Goal: Information Seeking & Learning: Learn about a topic

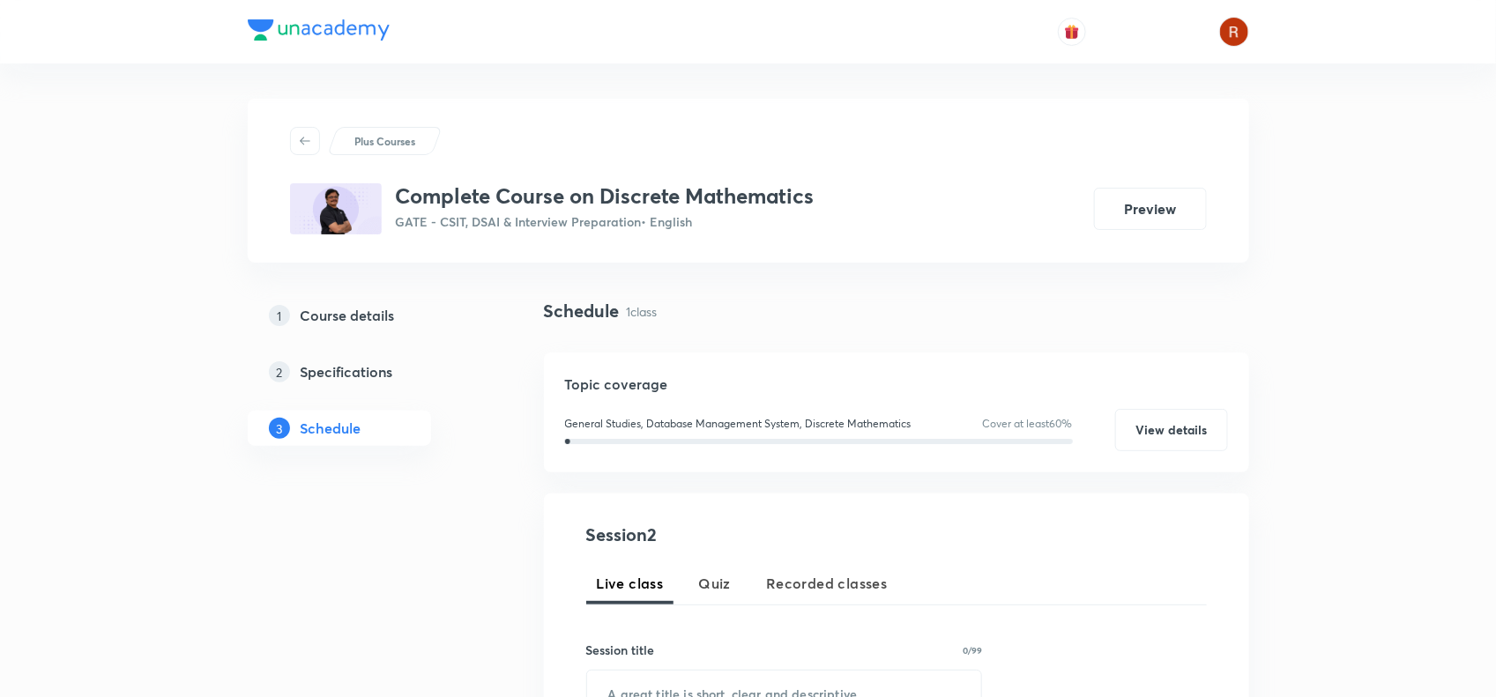
click at [404, 194] on h3 "Complete Course on Discrete Mathematics" at bounding box center [605, 196] width 419 height 26
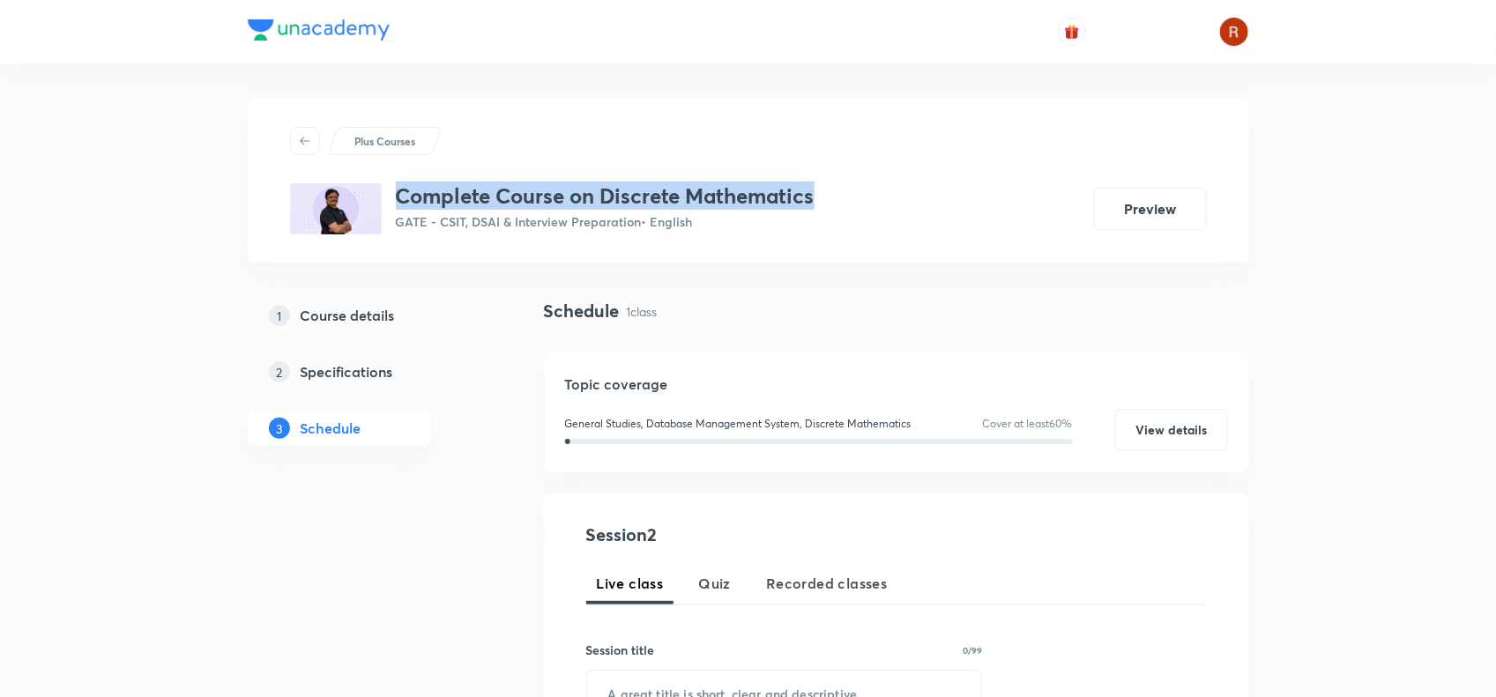
drag, startPoint x: 404, startPoint y: 194, endPoint x: 808, endPoint y: 198, distance: 404.6
click at [808, 198] on h3 "Complete Course on Discrete Mathematics" at bounding box center [605, 196] width 419 height 26
copy h3 "Complete Course on Discrete Mathematics"
click at [1143, 204] on button "Preview" at bounding box center [1150, 207] width 113 height 42
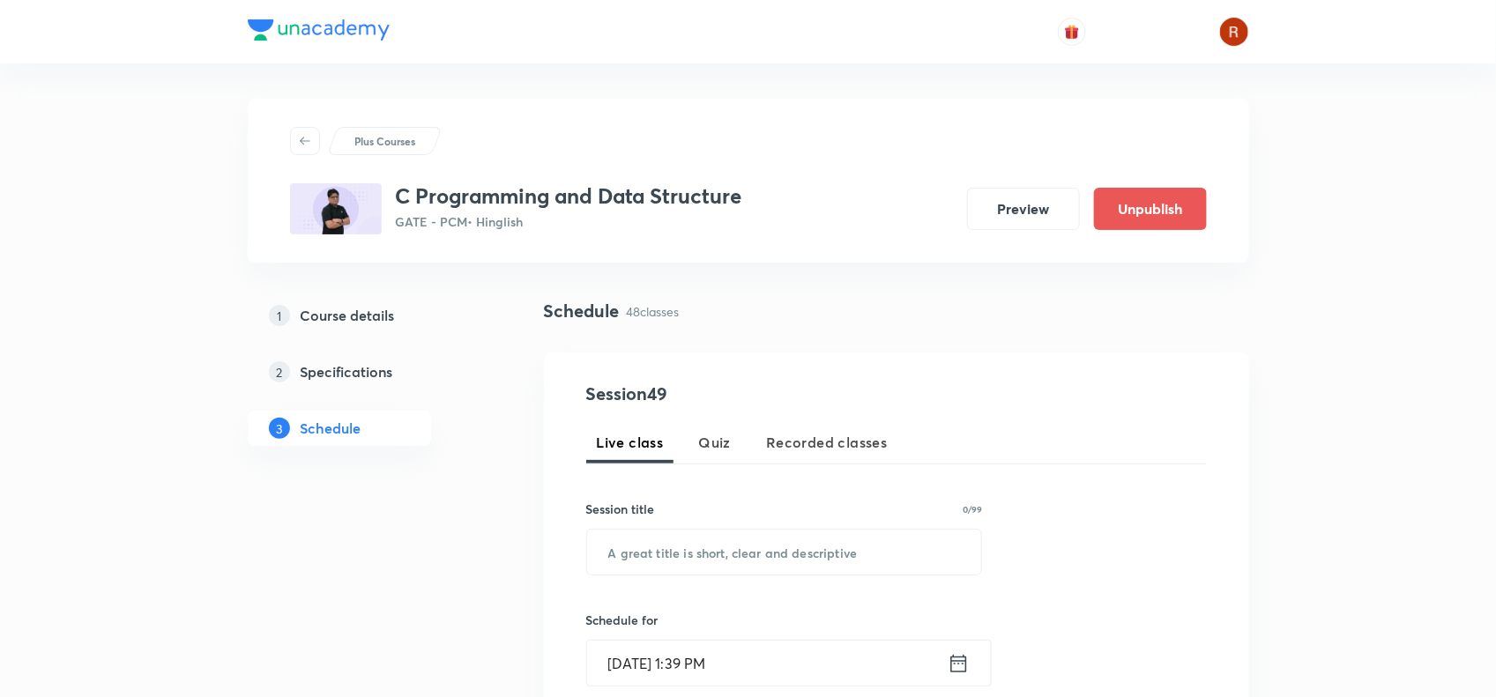
click at [398, 198] on h3 "C Programming and Data Structure" at bounding box center [569, 196] width 346 height 26
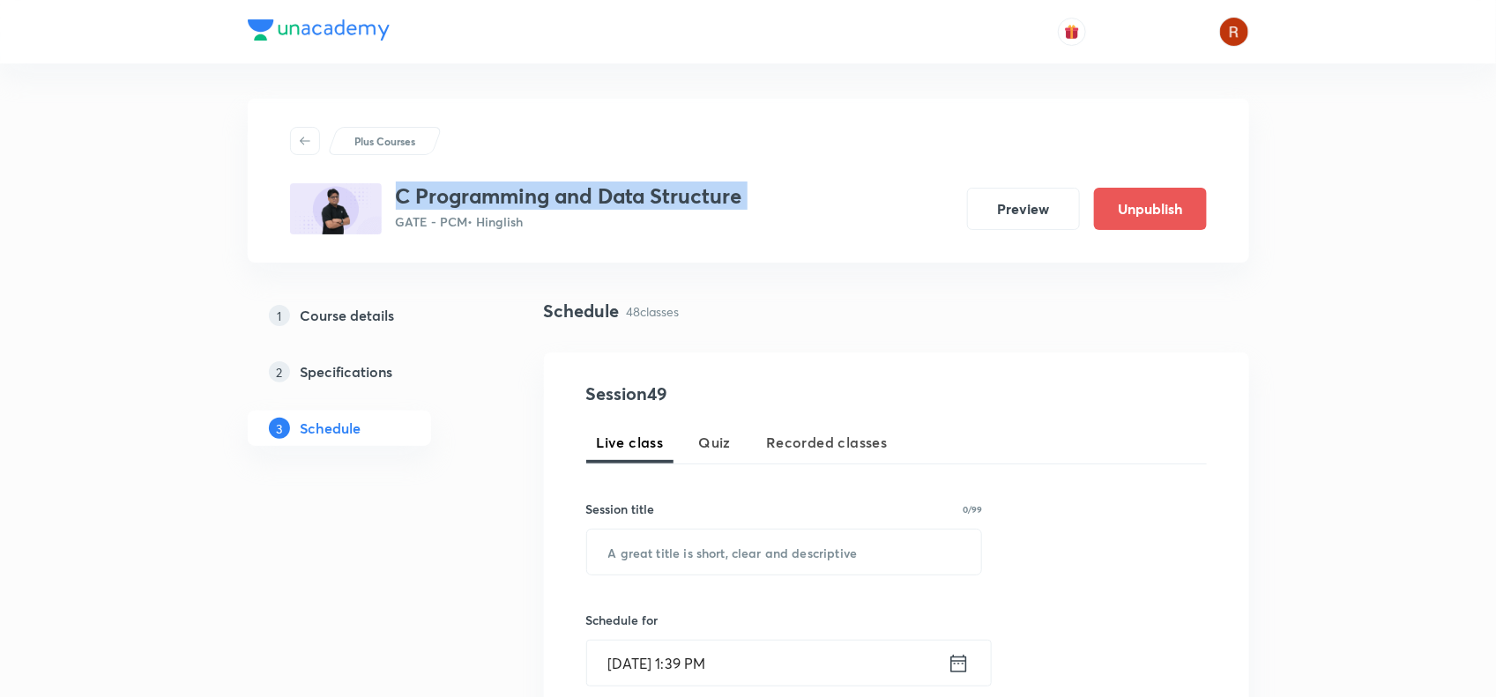
drag, startPoint x: 398, startPoint y: 198, endPoint x: 742, endPoint y: 207, distance: 343.9
click at [742, 207] on h3 "C Programming and Data Structure" at bounding box center [569, 196] width 346 height 26
copy h3 "C Programming and Data Structure"
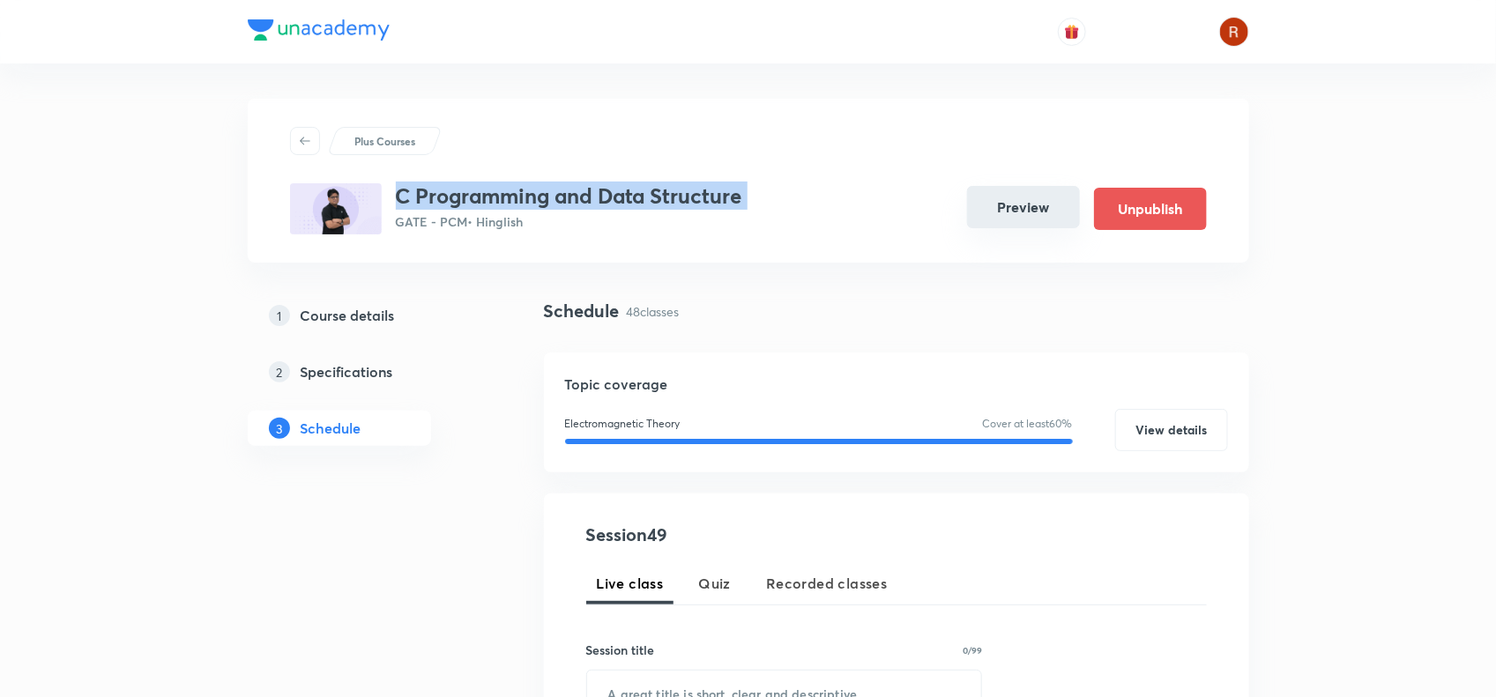
click at [1033, 204] on button "Preview" at bounding box center [1023, 207] width 113 height 42
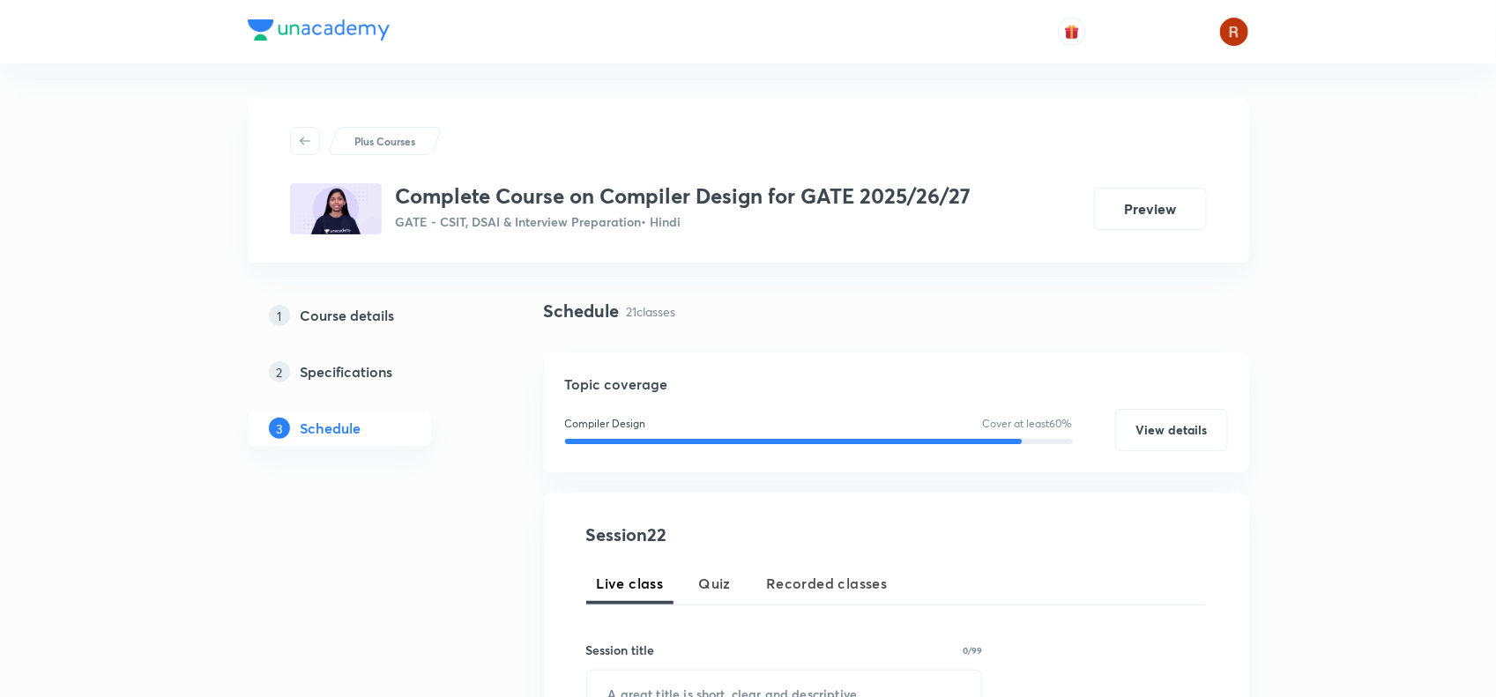
click at [405, 190] on h3 "Complete Course on Compiler Design for GATE 2025/26/27" at bounding box center [684, 196] width 576 height 26
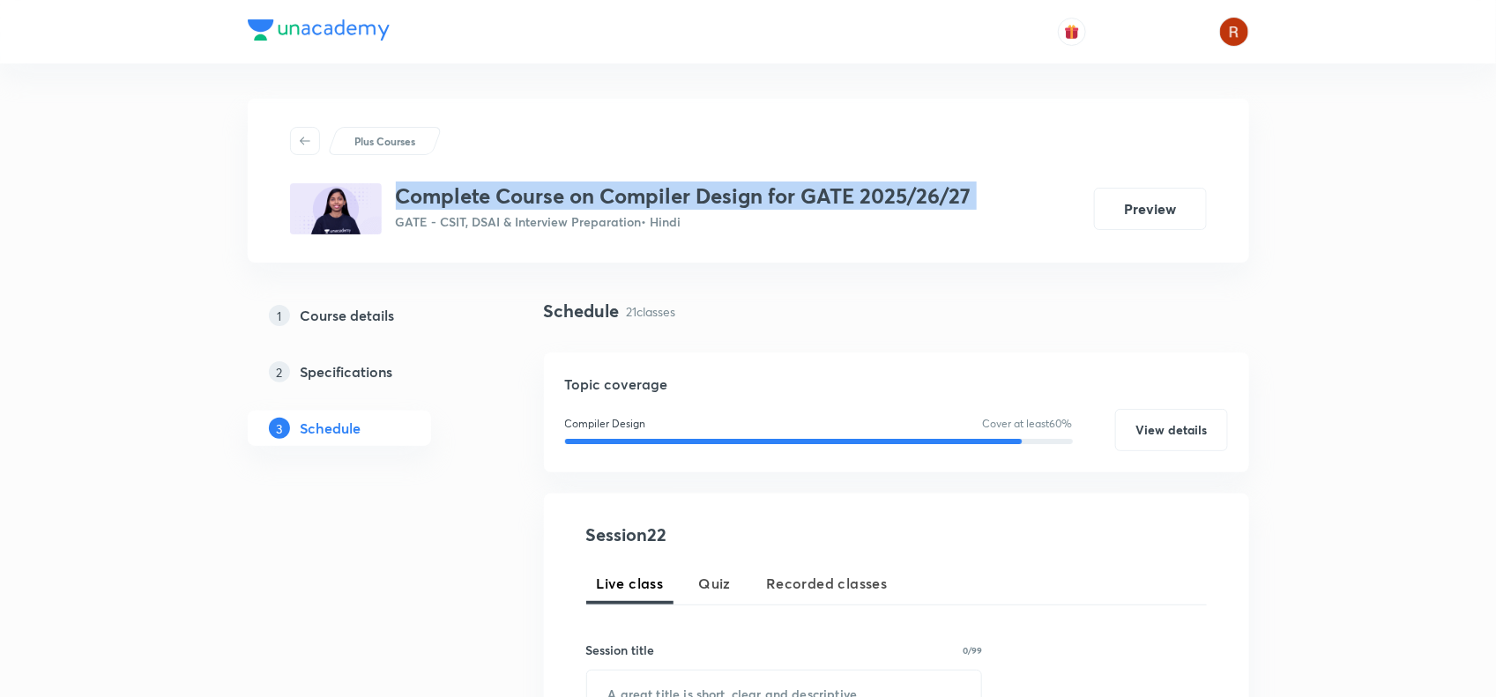
drag, startPoint x: 405, startPoint y: 190, endPoint x: 989, endPoint y: 191, distance: 583.5
click at [989, 191] on div "Complete Course on Compiler Design for GATE 2025/26/27 GATE - CSIT, DSAI & Inte…" at bounding box center [748, 208] width 917 height 51
copy h3 "Complete Course on Compiler Design for GATE 2025/26/27"
click at [1139, 207] on button "Preview" at bounding box center [1150, 207] width 113 height 42
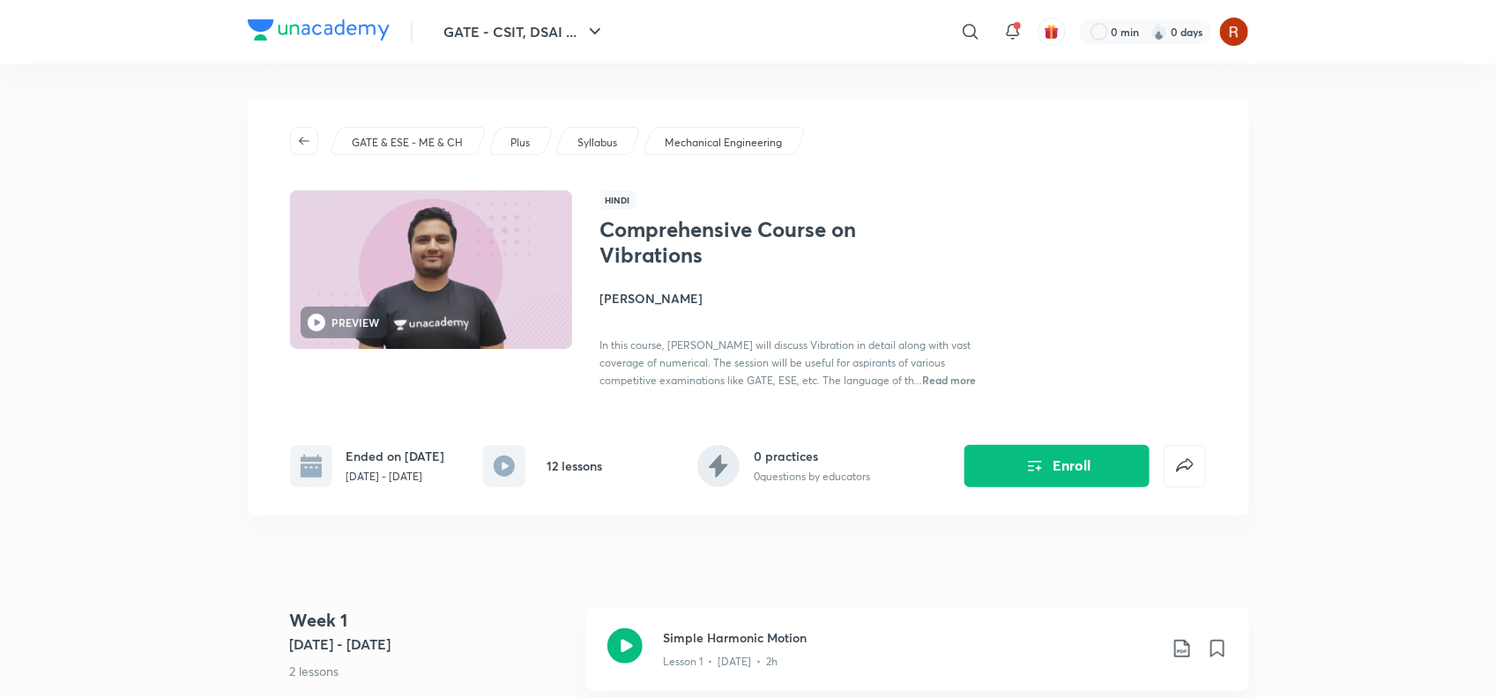
click at [606, 249] on h1 "Comprehensive Course on Vibrations" at bounding box center [744, 242] width 288 height 51
drag, startPoint x: 606, startPoint y: 249, endPoint x: 679, endPoint y: 249, distance: 73.2
click at [679, 249] on h1 "Comprehensive Course on Vibrations" at bounding box center [744, 242] width 288 height 51
copy h1 "Vibrations"
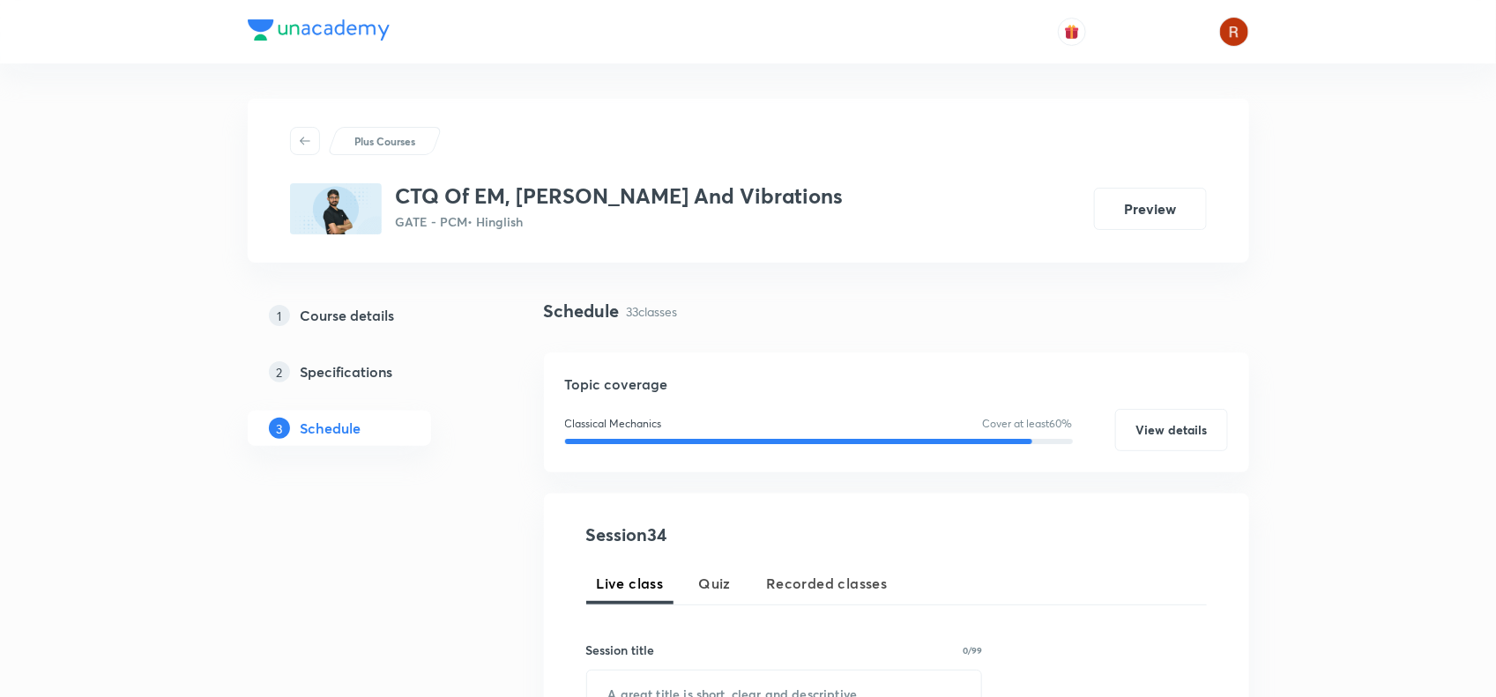
click at [396, 186] on h3 "CTQ Of EM, TOM And Vibrations" at bounding box center [620, 196] width 448 height 26
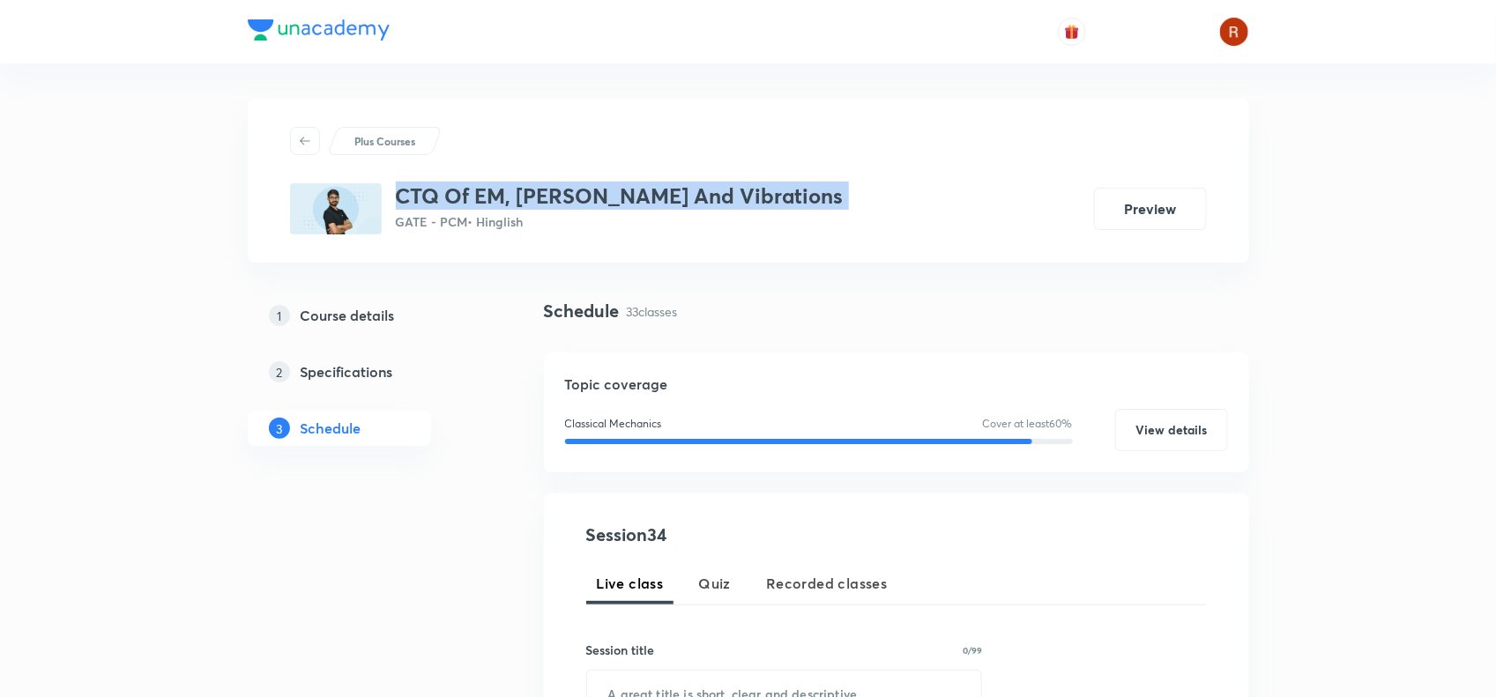
drag, startPoint x: 395, startPoint y: 186, endPoint x: 693, endPoint y: 190, distance: 298.0
click at [693, 190] on h3 "CTQ Of EM, TOM And Vibrations" at bounding box center [620, 196] width 448 height 26
copy h3 "CTQ Of EM, TOM And Vibrations"
click at [1133, 213] on button "Preview" at bounding box center [1150, 207] width 113 height 42
